Goal: Task Accomplishment & Management: Use online tool/utility

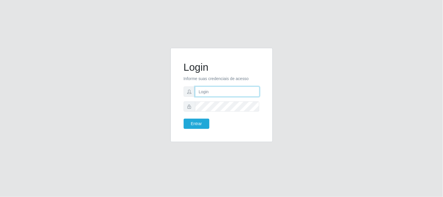
click at [222, 91] on input "text" at bounding box center [227, 91] width 64 height 10
type input "[EMAIL_ADDRESS][DOMAIN_NAME]"
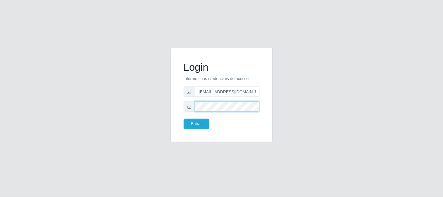
click at [184, 118] on button "Entrar" at bounding box center [197, 123] width 26 height 10
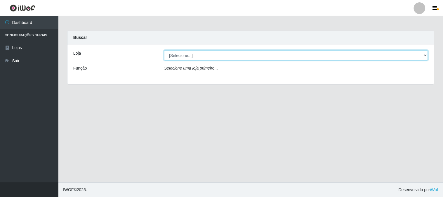
click at [226, 58] on select "[Selecione...] Queiroz Atacadão - [GEOGRAPHIC_DATA]" at bounding box center [296, 55] width 264 height 10
select select "464"
click at [164, 50] on select "[Selecione...] Queiroz Atacadão - [GEOGRAPHIC_DATA]" at bounding box center [296, 55] width 264 height 10
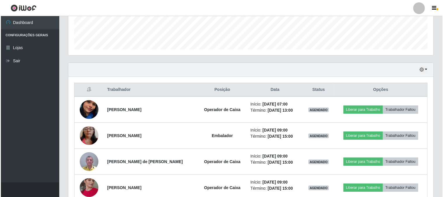
scroll to position [162, 0]
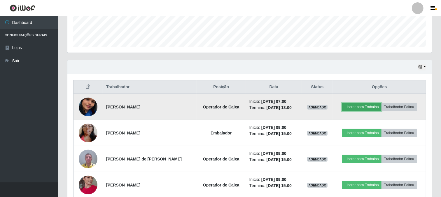
click at [375, 107] on button "Liberar para Trabalho" at bounding box center [361, 107] width 39 height 8
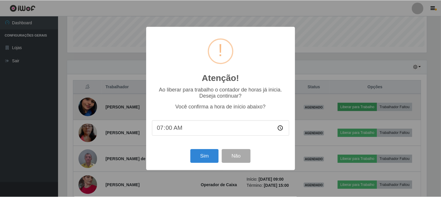
scroll to position [121, 361]
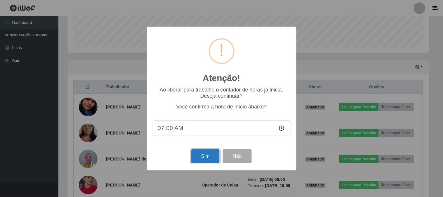
click at [199, 154] on button "Sim" at bounding box center [205, 156] width 28 height 14
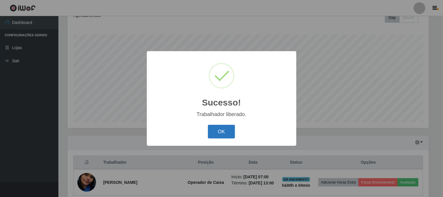
click at [227, 130] on button "OK" at bounding box center [221, 132] width 27 height 14
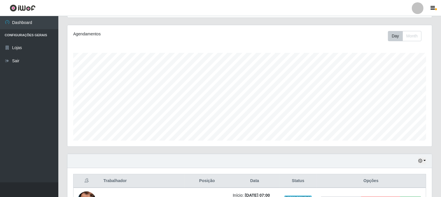
scroll to position [64, 0]
